Goal: Information Seeking & Learning: Learn about a topic

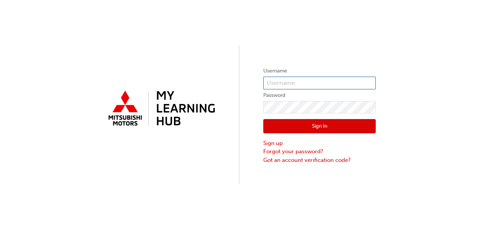
type input "wgregory"
click at [309, 124] on button "Sign In" at bounding box center [319, 126] width 112 height 14
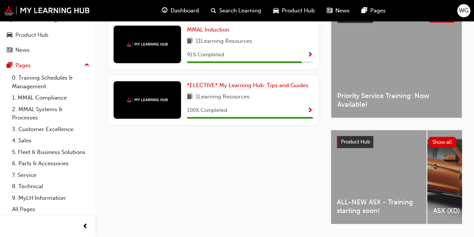
scroll to position [187, 0]
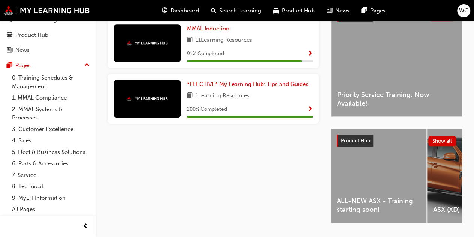
click at [385, 199] on span "ALL-NEW ASX - Training starting soon!" at bounding box center [379, 204] width 84 height 17
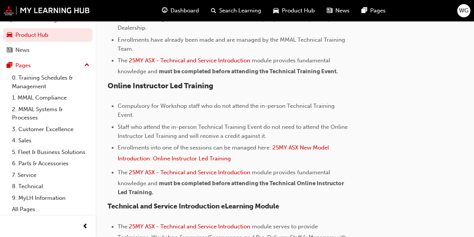
scroll to position [261, 0]
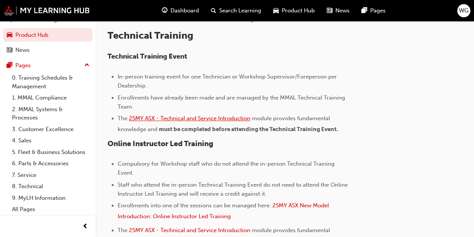
click at [190, 117] on span "25MY ASX - Technical and Service Introduction" at bounding box center [189, 118] width 121 height 7
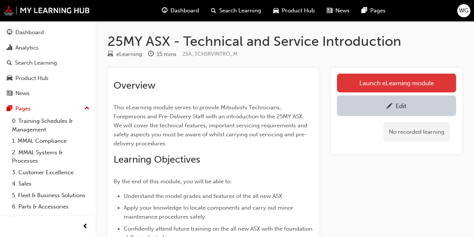
click at [399, 87] on link "Launch eLearning module" at bounding box center [396, 82] width 119 height 19
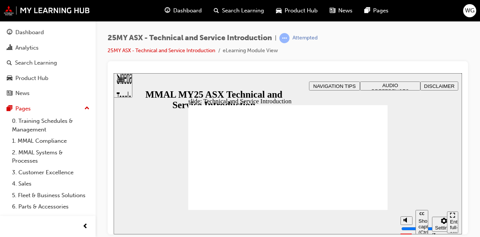
click at [392, 85] on span "AUDIO PREFERENCES" at bounding box center [390, 87] width 37 height 11
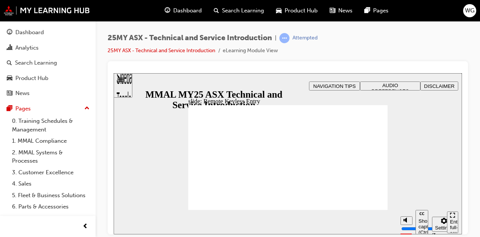
type input "21"
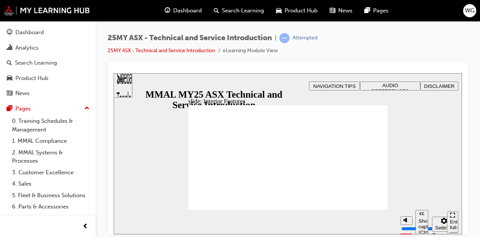
type input "17"
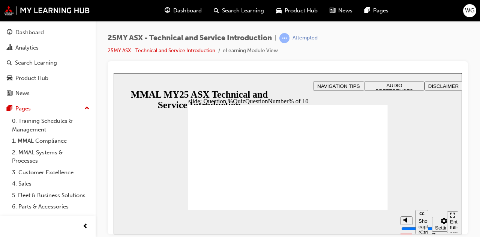
radio input "true"
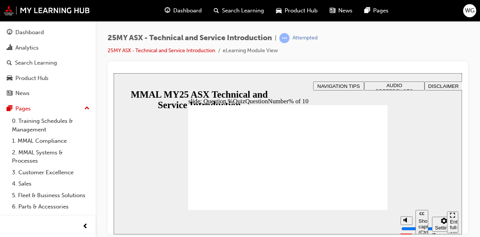
radio input "true"
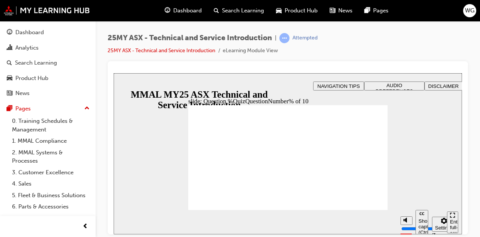
radio input "true"
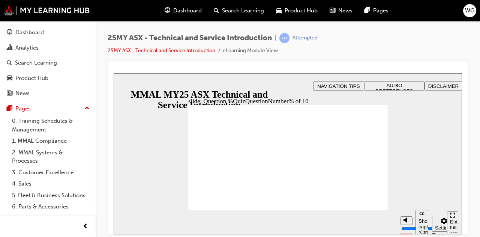
radio input "true"
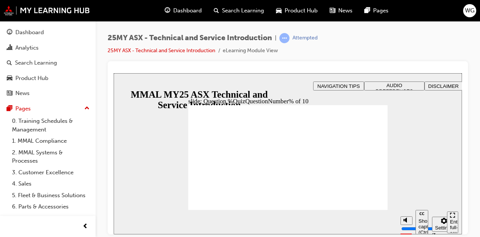
radio input "true"
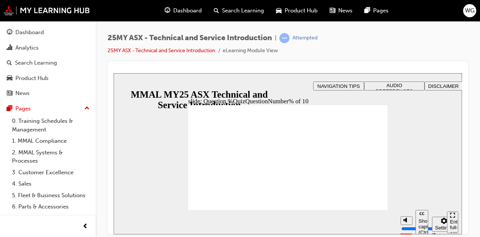
radio input "true"
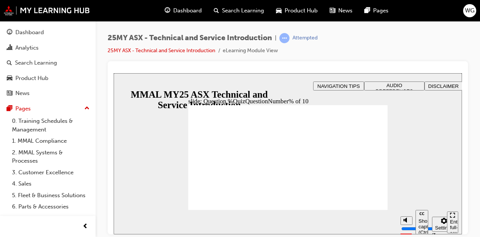
radio input "true"
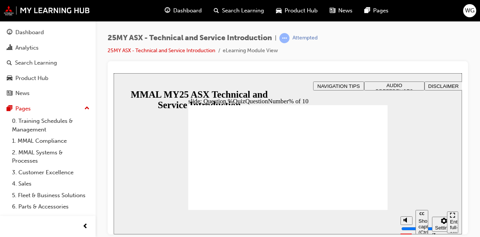
radio input "true"
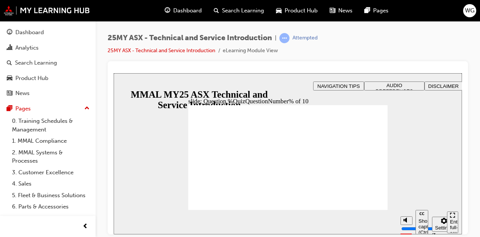
radio input "true"
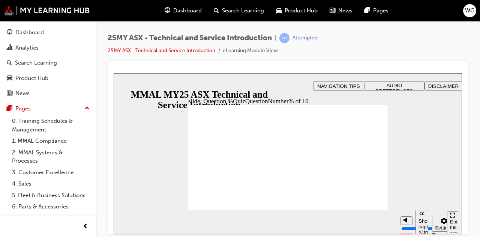
radio input "true"
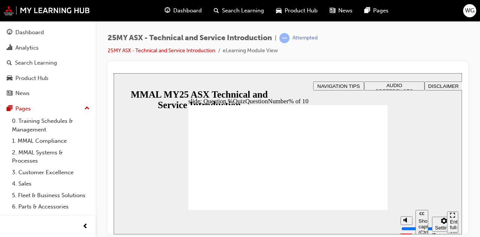
radio input "true"
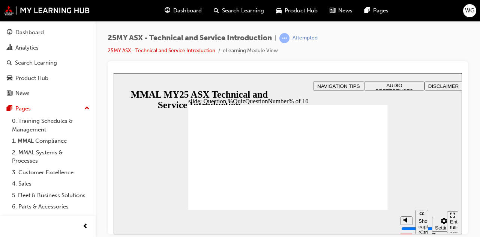
drag, startPoint x: 290, startPoint y: 188, endPoint x: 299, endPoint y: 193, distance: 10.2
radio input "true"
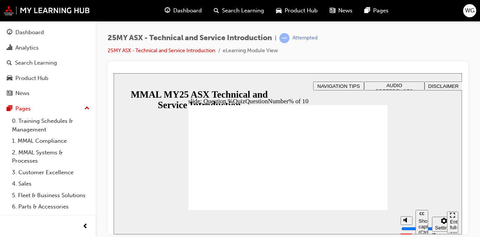
radio input "true"
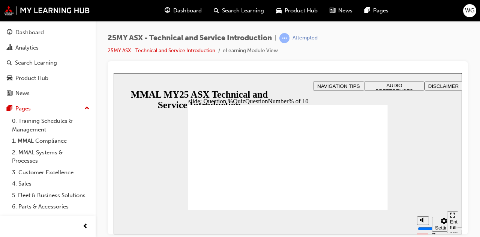
drag, startPoint x: 292, startPoint y: 188, endPoint x: 296, endPoint y: 191, distance: 4.8
radio input "true"
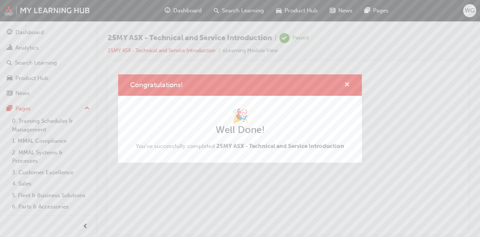
click at [347, 84] on span "cross-icon" at bounding box center [347, 85] width 6 height 7
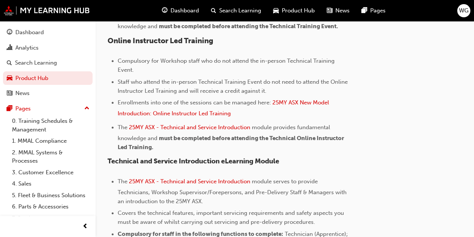
scroll to position [375, 0]
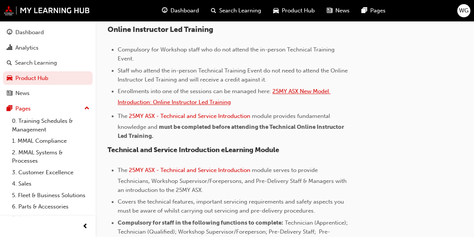
click at [186, 100] on span "25MY ASX New Model Introduction: Online Instructor Led Training" at bounding box center [224, 97] width 213 height 18
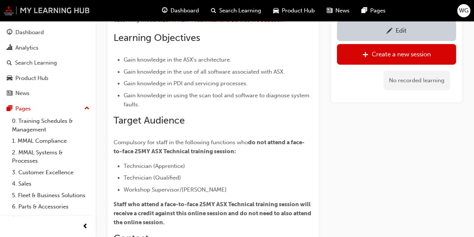
scroll to position [150, 0]
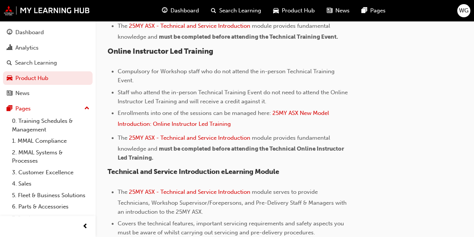
scroll to position [375, 0]
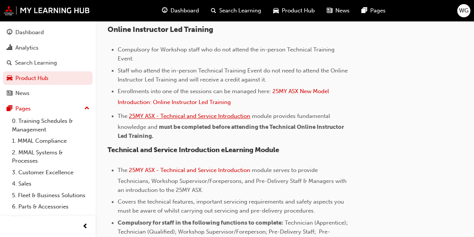
click at [204, 116] on span "25MY ASX - Technical and Service Introduction" at bounding box center [189, 115] width 121 height 7
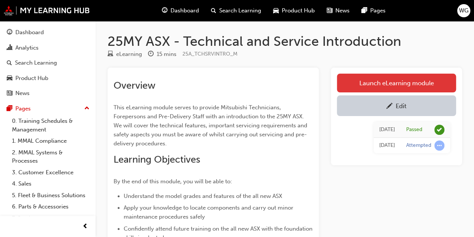
click at [379, 83] on link "Launch eLearning module" at bounding box center [396, 82] width 119 height 19
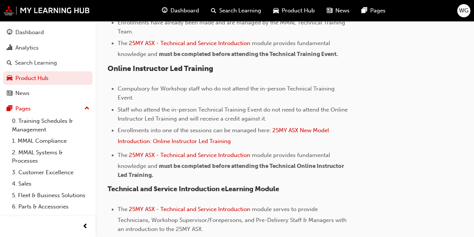
scroll to position [148, 0]
